Goal: Task Accomplishment & Management: Manage account settings

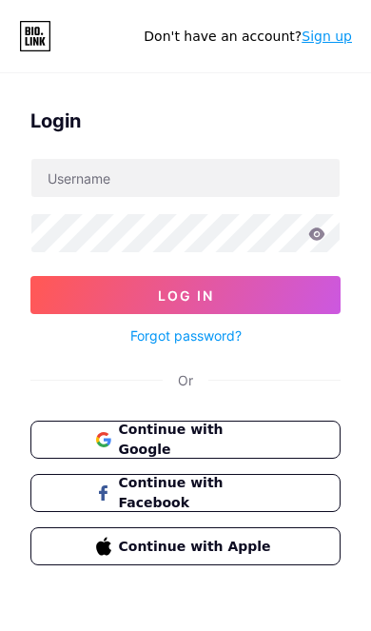
click at [207, 342] on link "Forgot password?" at bounding box center [185, 336] width 111 height 20
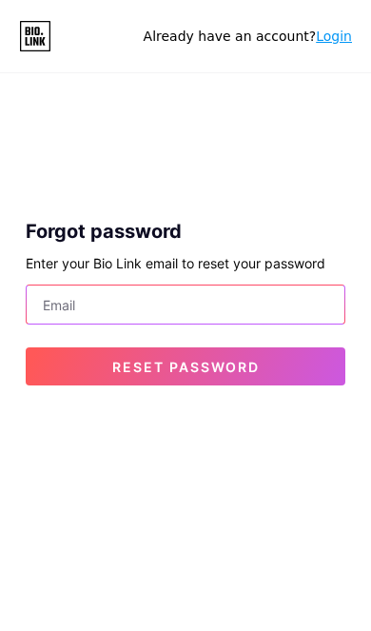
click at [221, 314] on input "email" at bounding box center [186, 305] width 318 height 38
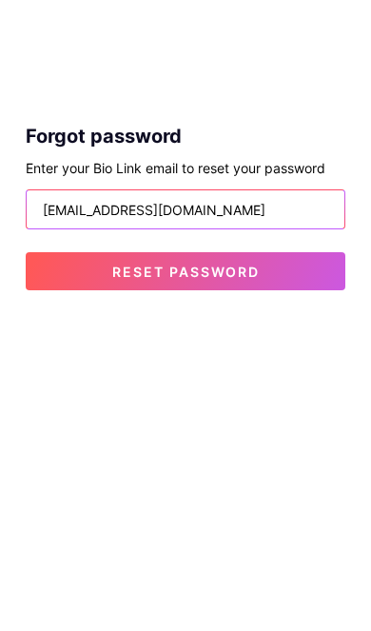
type input "[EMAIL_ADDRESS][DOMAIN_NAME]"
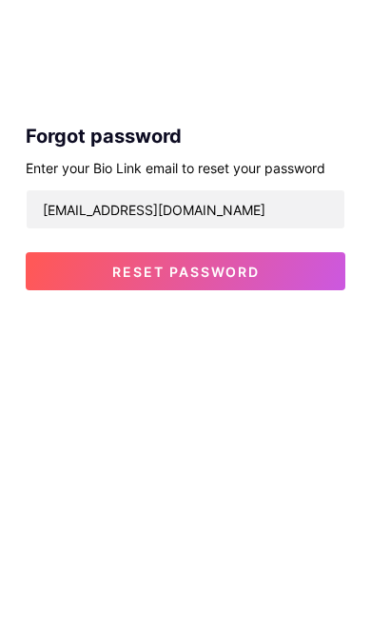
click at [283, 348] on button "Reset password" at bounding box center [186, 367] width 320 height 38
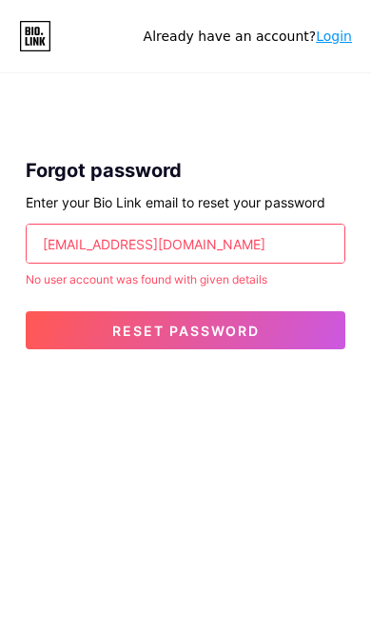
click at [335, 32] on link "Login" at bounding box center [334, 36] width 36 height 15
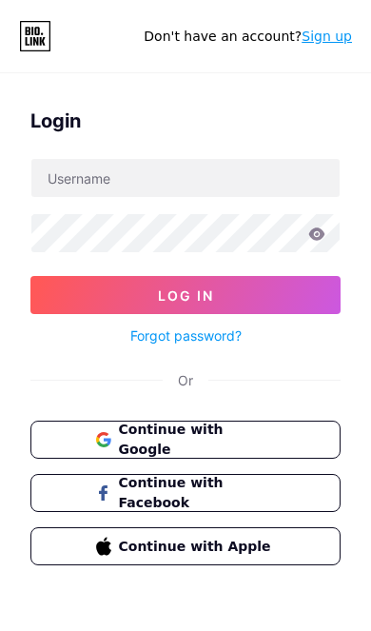
click at [273, 441] on span "Continue with Google" at bounding box center [197, 440] width 157 height 40
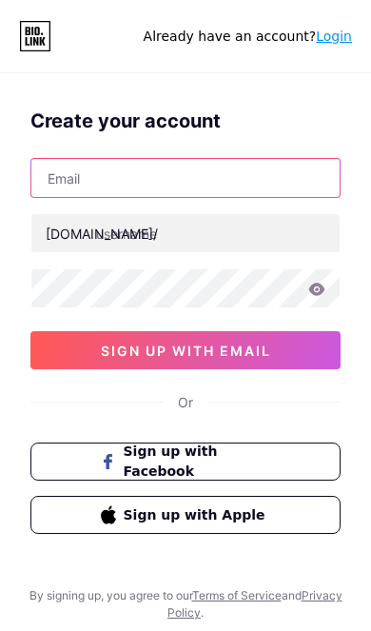
click at [63, 181] on input "text" at bounding box center [185, 178] width 309 height 38
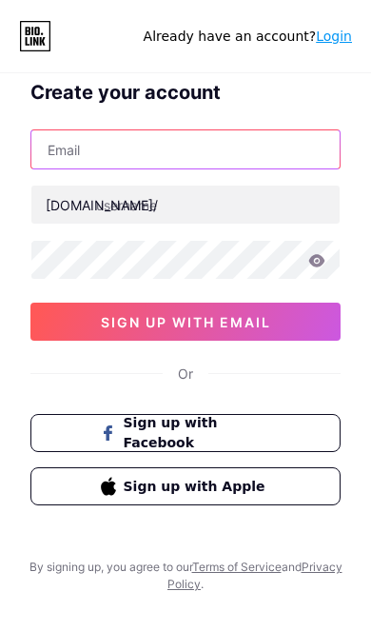
scroll to position [29, 0]
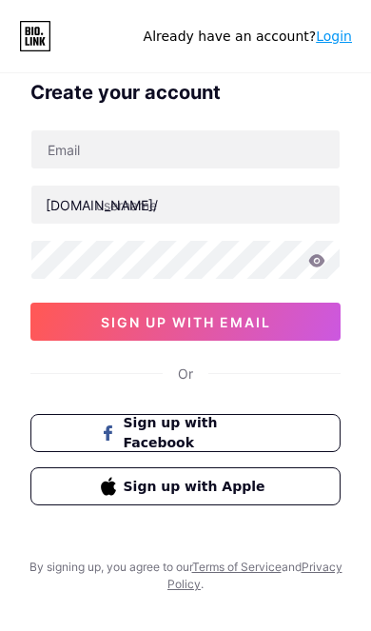
click at [331, 30] on link "Login" at bounding box center [334, 36] width 36 height 15
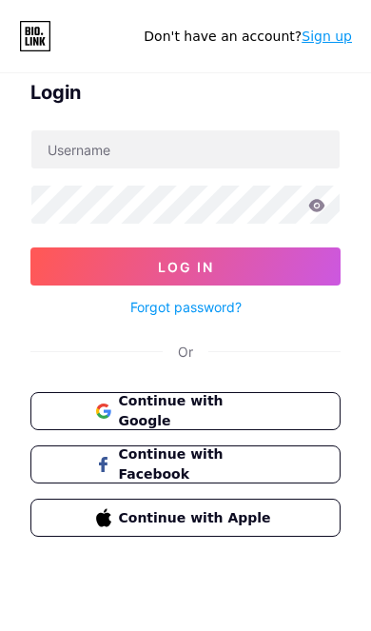
click at [210, 304] on link "Forgot password?" at bounding box center [185, 307] width 111 height 20
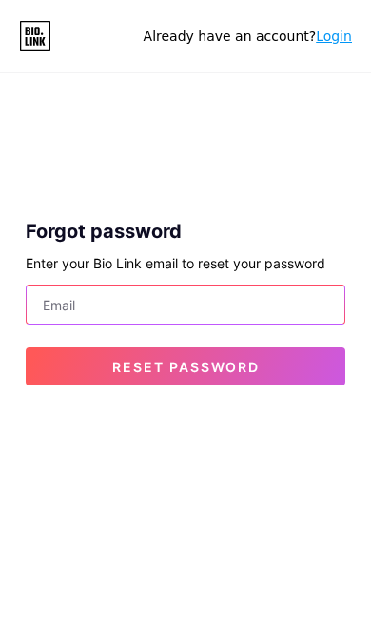
click at [293, 295] on input "email" at bounding box center [186, 305] width 318 height 38
